Goal: Information Seeking & Learning: Learn about a topic

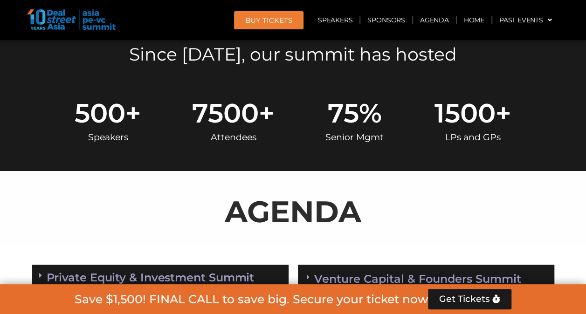
scroll to position [328, 0]
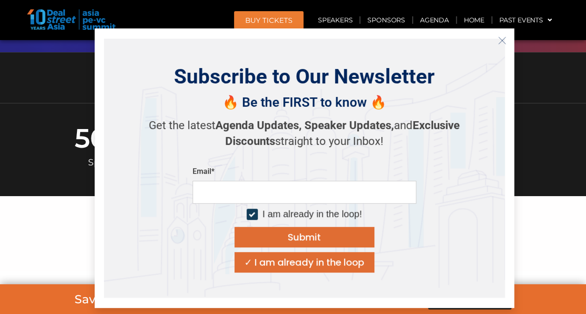
click at [498, 41] on icon "Close" at bounding box center [502, 40] width 8 height 8
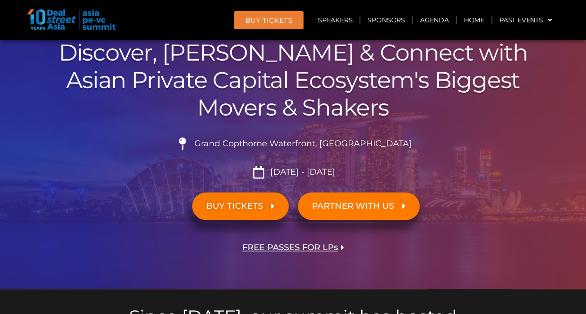
scroll to position [0, 0]
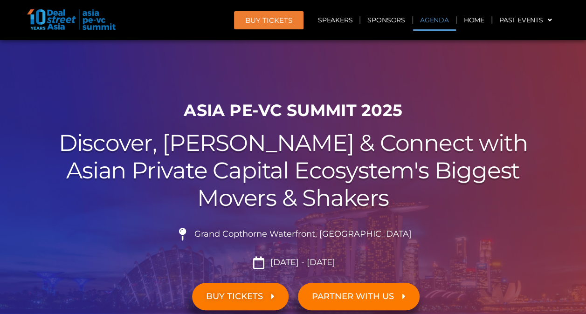
click at [424, 18] on link "Agenda" at bounding box center [434, 19] width 43 height 21
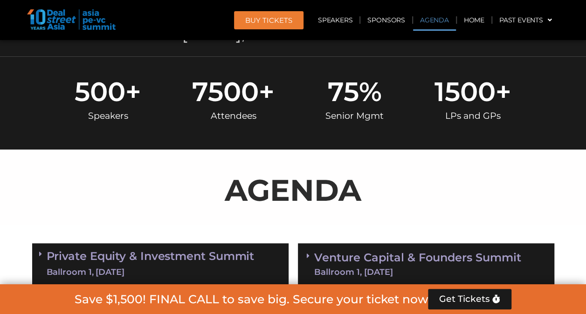
scroll to position [488, 0]
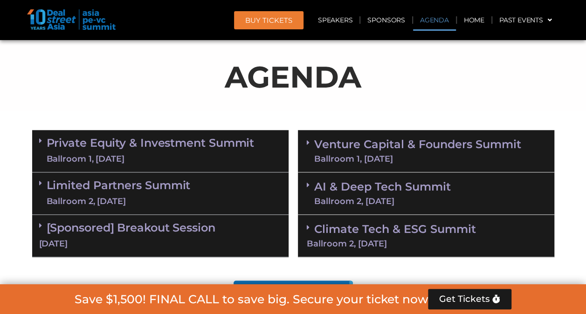
click at [151, 151] on link "Private Equity & Investment Summit Ballroom 1, 10 Sept" at bounding box center [151, 151] width 208 height 28
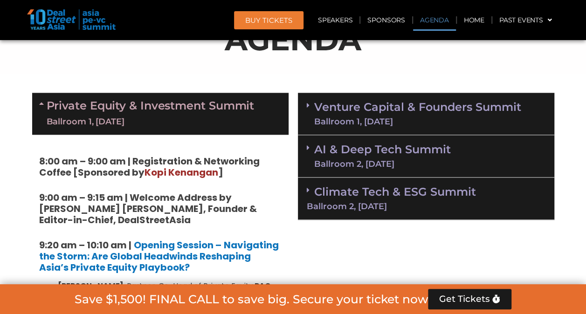
scroll to position [525, 0]
click at [363, 117] on div "Ballroom 1, 11 Sept" at bounding box center [417, 121] width 207 height 8
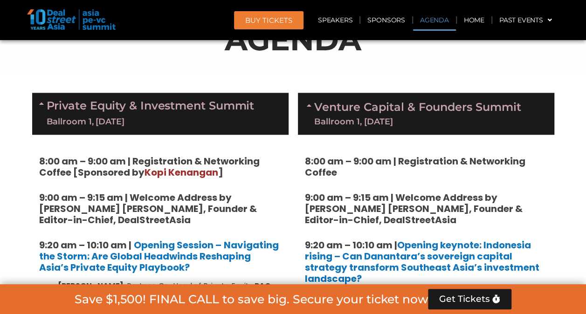
click at [364, 119] on div "Ballroom 1, 11 Sept" at bounding box center [417, 121] width 207 height 8
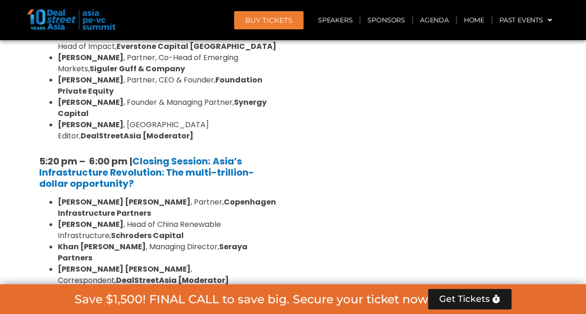
scroll to position [1905, 0]
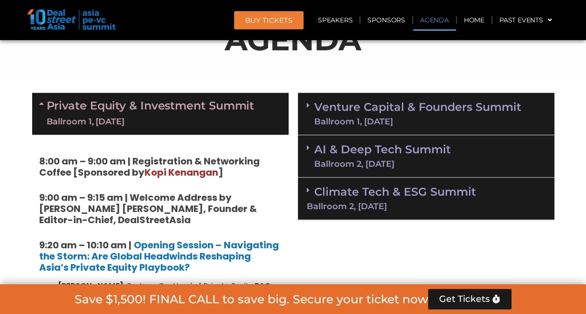
scroll to position [539, 0]
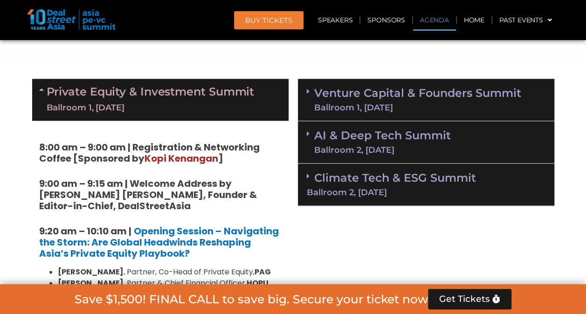
click at [55, 91] on link "Private Equity & Investment Summit Ballroom 1, 10 Sept" at bounding box center [151, 100] width 208 height 28
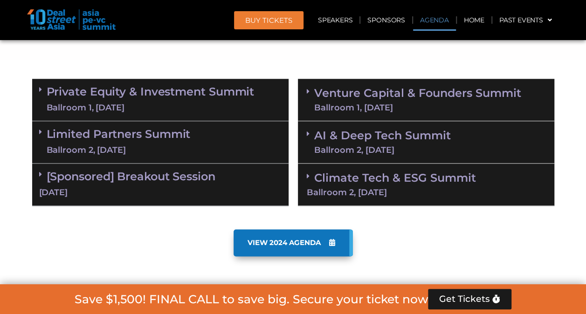
click at [145, 97] on link "Private Equity & Investment Summit Ballroom 1, 10 Sept" at bounding box center [151, 100] width 208 height 28
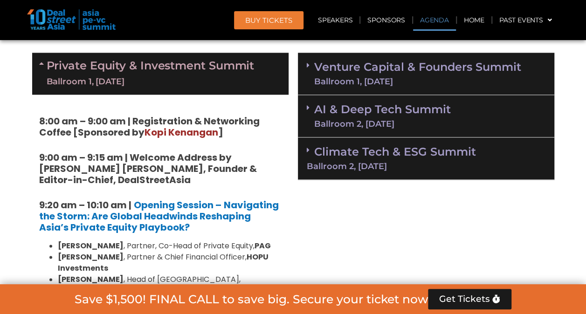
scroll to position [558, 0]
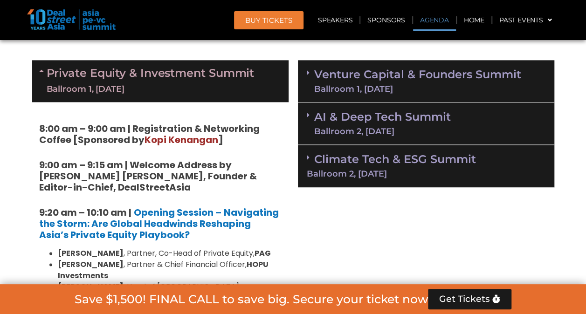
click at [353, 95] on div "Venture Capital & Founders​ Summit Ballroom 1, 11 Sept" at bounding box center [426, 81] width 256 height 42
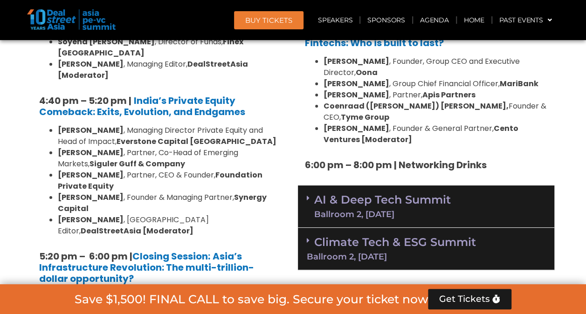
scroll to position [1769, 0]
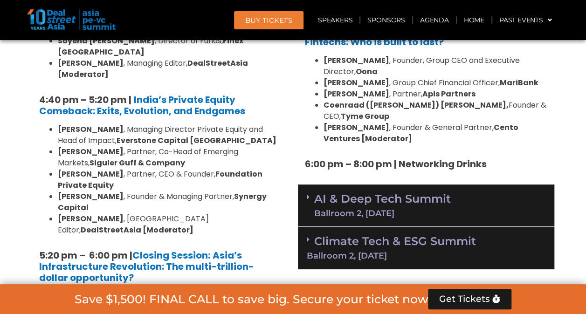
click at [378, 193] on link "AI & Deep Tech Summit Ballroom 2, 11 Sept" at bounding box center [382, 205] width 137 height 24
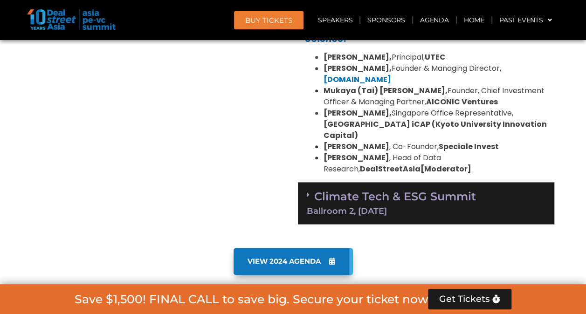
scroll to position [2254, 0]
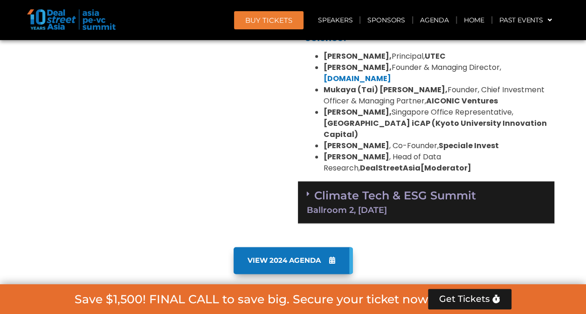
click at [378, 206] on div "Ballroom 2, 11 Sept" at bounding box center [426, 210] width 239 height 8
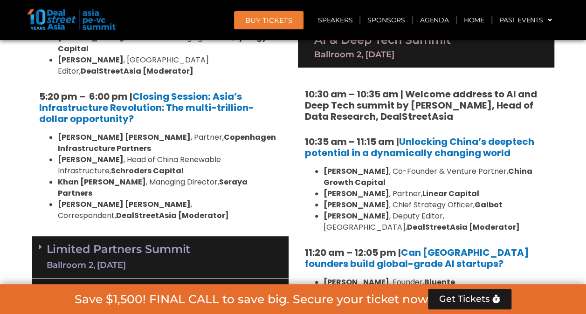
scroll to position [1913, 0]
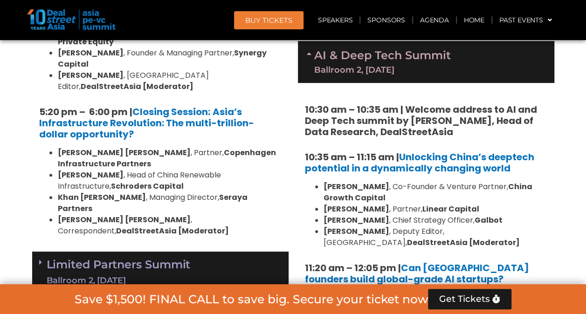
click at [153, 259] on link "Limited Partners Summit Ballroom 2, 10 Sept" at bounding box center [119, 273] width 144 height 28
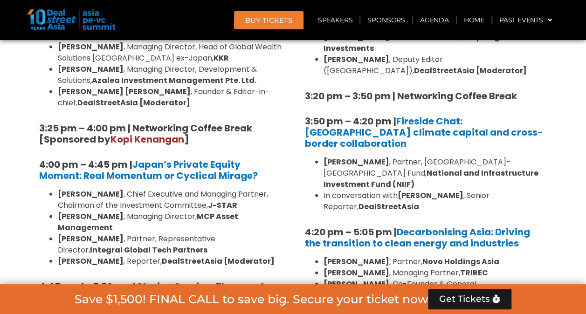
scroll to position [2827, 0]
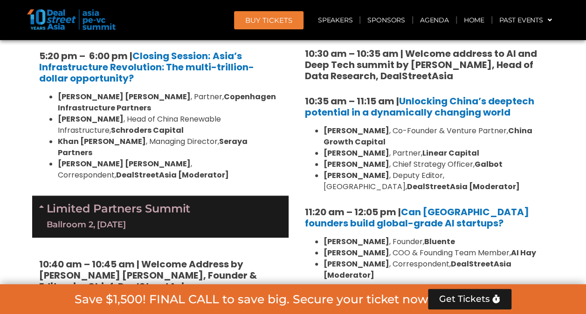
scroll to position [1950, 0]
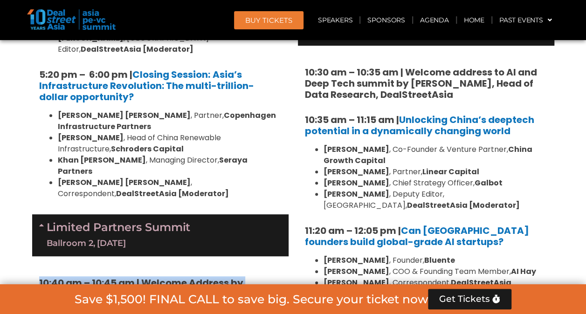
drag, startPoint x: 39, startPoint y: 110, endPoint x: 290, endPoint y: 274, distance: 299.4
click at [290, 274] on div "Private Equity & Investment Summit Ballroom 1, 10 Sept 8:00 am – 9:00 am | Regi…" at bounding box center [161, 102] width 266 height 2878
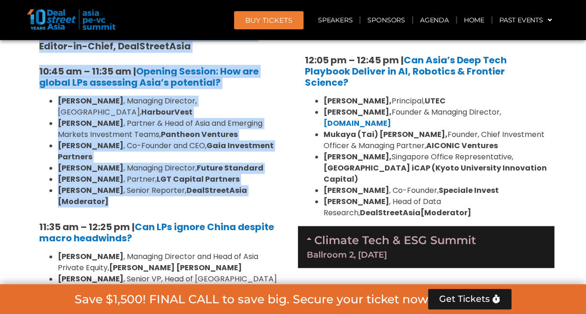
scroll to position [2103, 0]
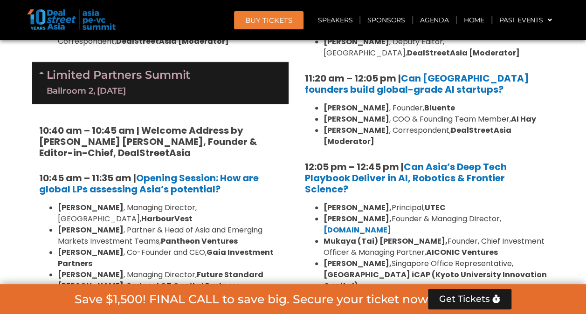
drag, startPoint x: 44, startPoint y: 141, endPoint x: 145, endPoint y: 218, distance: 127.0
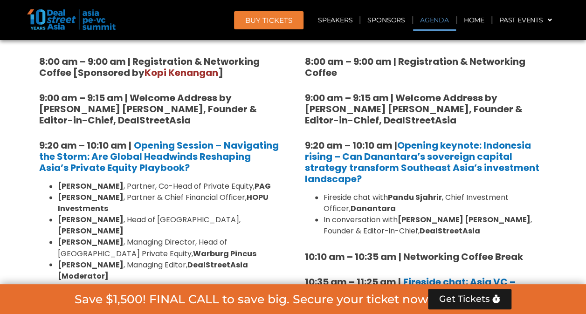
scroll to position [699, 0]
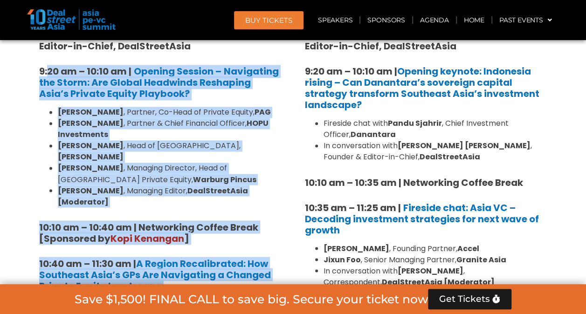
drag, startPoint x: 252, startPoint y: 260, endPoint x: 50, endPoint y: 69, distance: 277.7
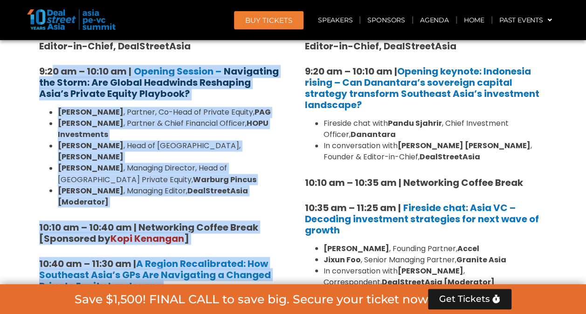
drag, startPoint x: 50, startPoint y: 69, endPoint x: 202, endPoint y: 79, distance: 152.7
click at [202, 79] on strong "Navigating the Storm: Are Global Headwinds Reshaping Asia’s Private Equity Play…" at bounding box center [159, 82] width 240 height 35
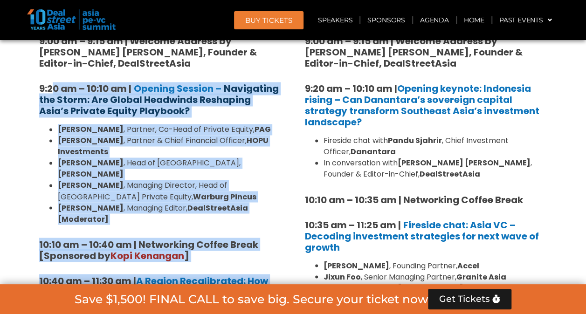
scroll to position [680, 0]
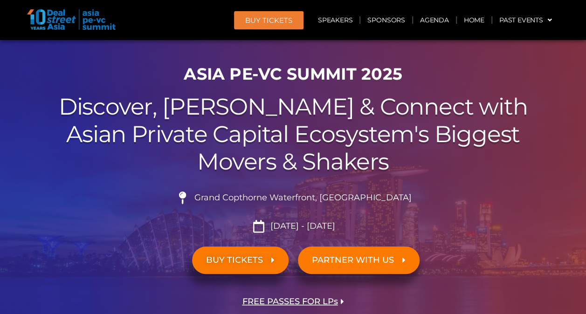
scroll to position [37, 0]
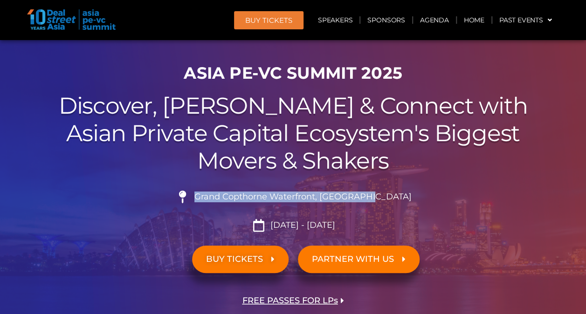
drag, startPoint x: 220, startPoint y: 195, endPoint x: 390, endPoint y: 190, distance: 169.8
click at [390, 190] on div "Grand Copthorne Waterfront, Singapore​ Sept 10 - 11, 2025" at bounding box center [293, 208] width 522 height 48
copy span "Grand Copthorne Waterfront, Singapore​"
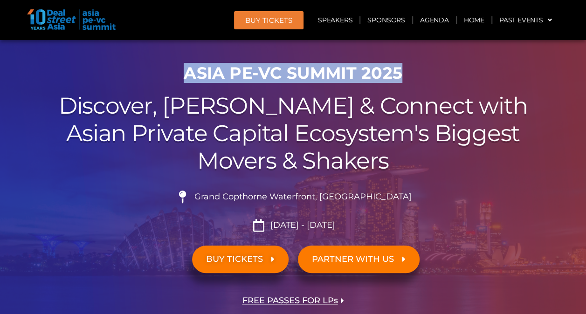
drag, startPoint x: 189, startPoint y: 73, endPoint x: 409, endPoint y: 69, distance: 220.5
click at [409, 69] on h1 "ASIA PE-VC Summit 2025" at bounding box center [293, 73] width 522 height 20
copy h1 "ASIA PE-VC Summit 2025"
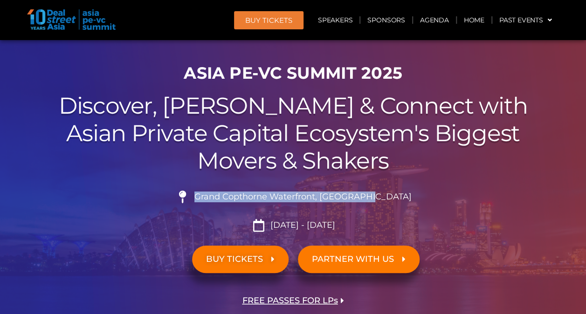
drag, startPoint x: 220, startPoint y: 198, endPoint x: 398, endPoint y: 198, distance: 177.6
click at [398, 198] on li "Grand Copthorne Waterfront, Singapore​" at bounding box center [293, 201] width 522 height 21
copy span "Grand Copthorne Waterfront, Singapore​"
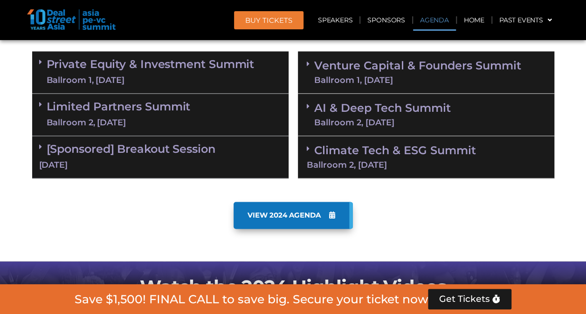
scroll to position [606, 0]
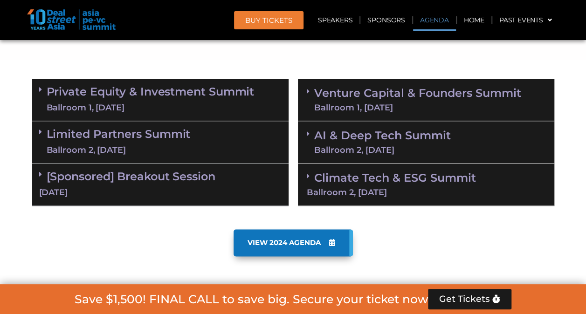
click at [332, 240] on icon at bounding box center [332, 242] width 6 height 7
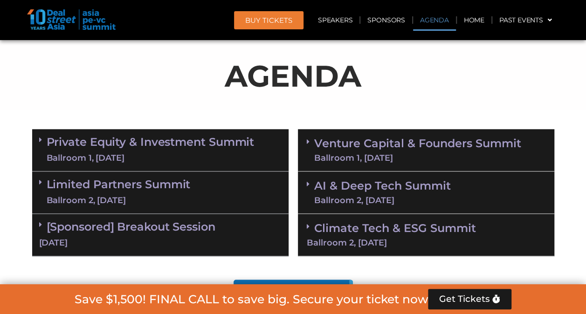
scroll to position [464, 0]
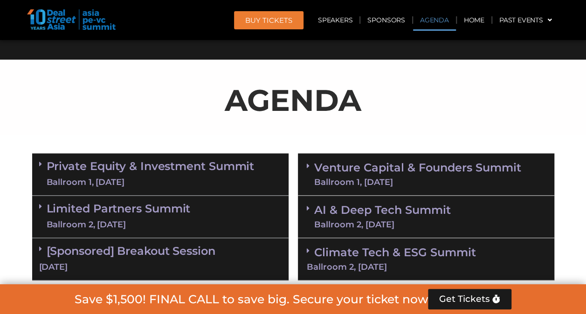
click at [181, 186] on div "Ballroom 1, 10 Sept" at bounding box center [151, 183] width 208 height 12
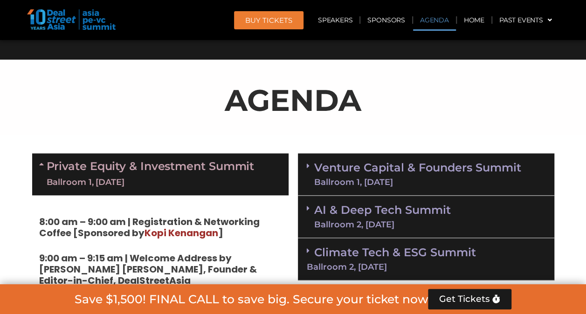
click at [181, 186] on div "Ballroom 1, 10 Sept" at bounding box center [151, 183] width 208 height 12
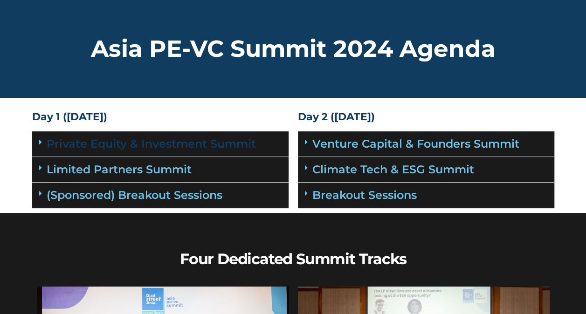
click at [121, 145] on link "Private Equity & Investment Summit" at bounding box center [151, 144] width 209 height 14
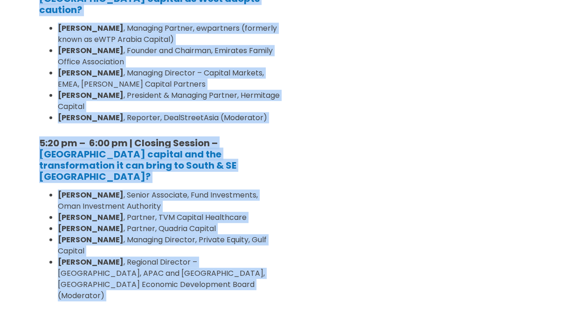
scroll to position [1247, 0]
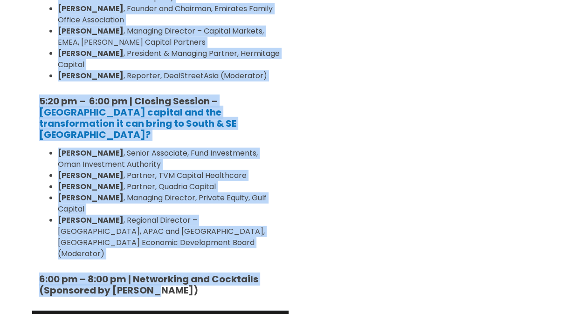
drag, startPoint x: 36, startPoint y: 183, endPoint x: 193, endPoint y: 239, distance: 167.0
copy div "Loremips: Dolor Sitametc 2, Adipi 0 2:28 el – 4:33 se | Doeiusmodtem & Incididu…"
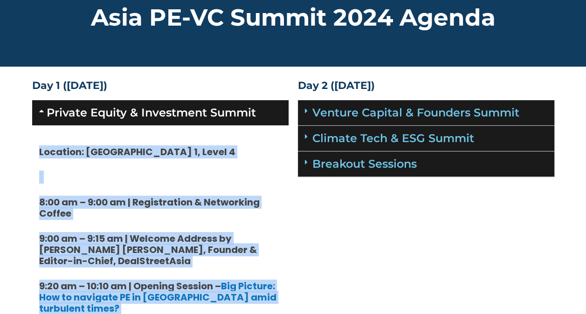
scroll to position [26, 0]
